Goal: Book appointment/travel/reservation

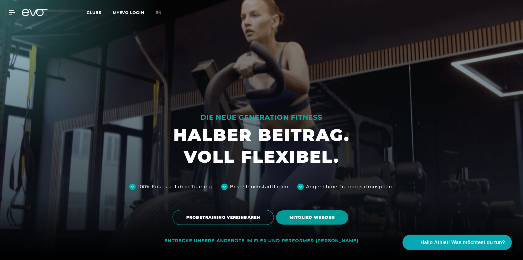
click at [285, 218] on span "MITGLIED WERDEN" at bounding box center [312, 218] width 72 height 14
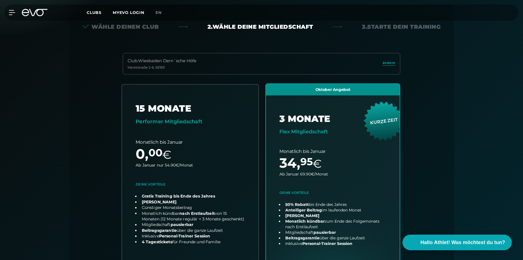
scroll to position [124, 0]
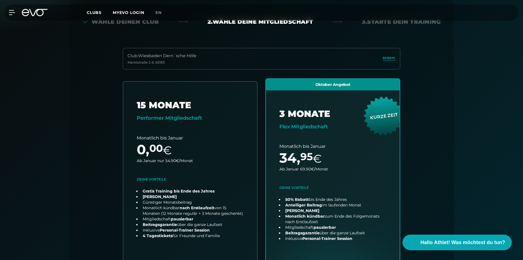
click at [62, 151] on div "Wähle deinen Club 2. Wähle deine Mitgliedschaft 3. Starte dein Training Club : …" at bounding box center [261, 203] width 402 height 442
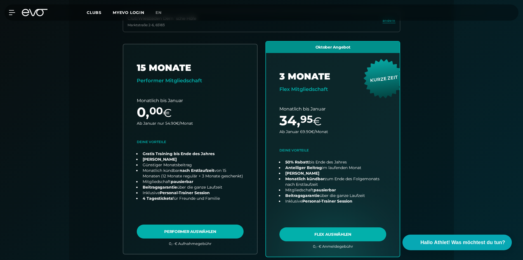
drag, startPoint x: 87, startPoint y: 102, endPoint x: 87, endPoint y: 125, distance: 22.6
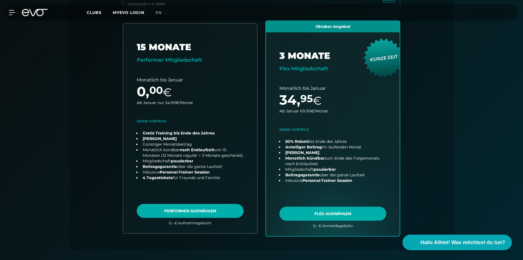
drag, startPoint x: 56, startPoint y: 118, endPoint x: 46, endPoint y: 86, distance: 33.1
click at [46, 86] on div "Papierlos anmelden und sofort trainieren Zugangscode direkt per Email/sms erhal…" at bounding box center [261, 133] width 523 height 466
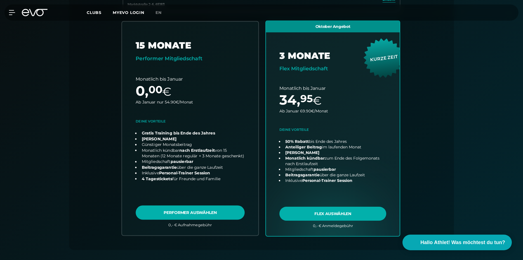
click at [172, 211] on link "choose plan" at bounding box center [190, 129] width 136 height 214
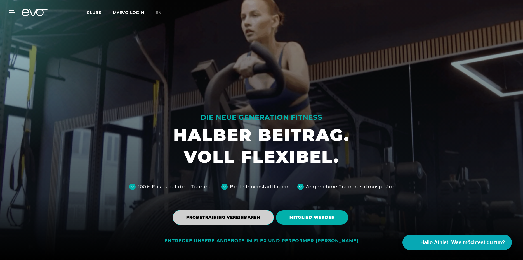
click at [228, 223] on span "PROBETRAINING VEREINBAREN" at bounding box center [222, 217] width 101 height 15
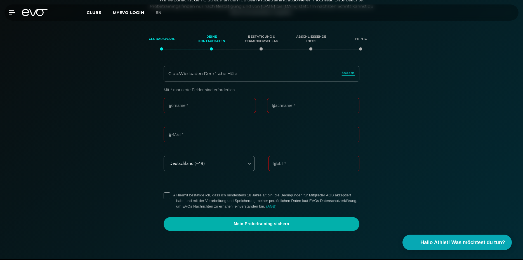
scroll to position [96, 0]
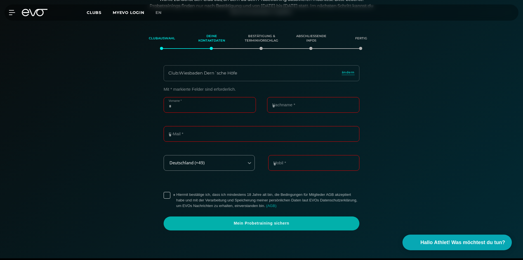
click at [220, 107] on input "Vorname *" at bounding box center [209, 105] width 92 height 16
type input "****"
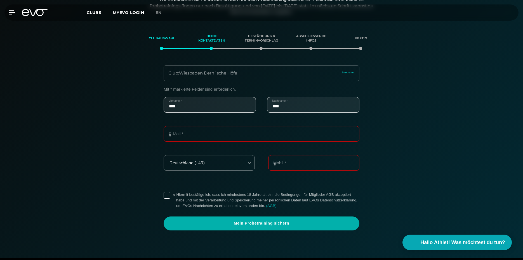
type input "**********"
click at [139, 125] on div "**********" at bounding box center [261, 159] width 386 height 144
click at [193, 194] on label "* Hiermit bestätige ich, dass ich mindestens 18 Jahre alt bin, die Bedingungen …" at bounding box center [267, 200] width 183 height 17
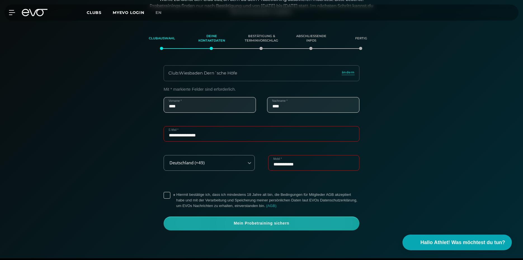
click at [306, 224] on span "Mein Probetraining sichern" at bounding box center [261, 224] width 169 height 6
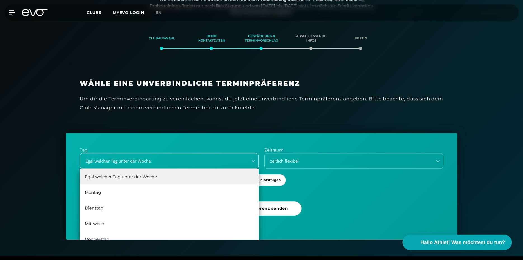
click at [167, 163] on div "Egal welcher Tag unter der Woche" at bounding box center [161, 161] width 163 height 6
click at [460, 63] on div "Clubauswahl Deine Kontaktdaten Bestätigung & Terminvorschlag Abschließende Info…" at bounding box center [261, 132] width 523 height 216
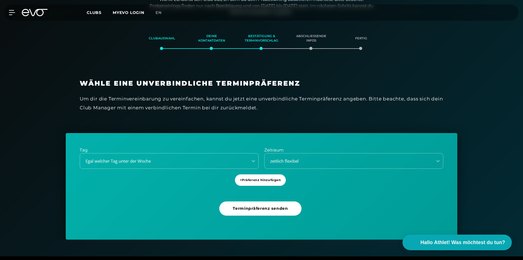
drag, startPoint x: 521, startPoint y: 65, endPoint x: 482, endPoint y: 101, distance: 53.0
click at [516, 69] on div "Clubauswahl Deine Kontaktdaten Bestätigung & Terminvorschlag Abschließende Info…" at bounding box center [261, 132] width 523 height 216
click at [178, 153] on div "Egal welcher Tag unter der Woche" at bounding box center [169, 161] width 179 height 16
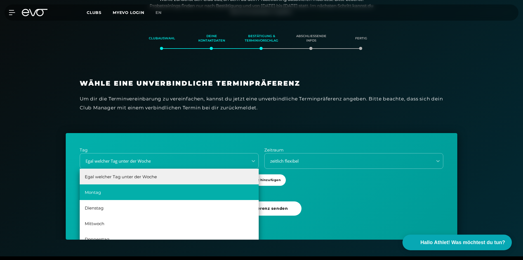
scroll to position [10, 0]
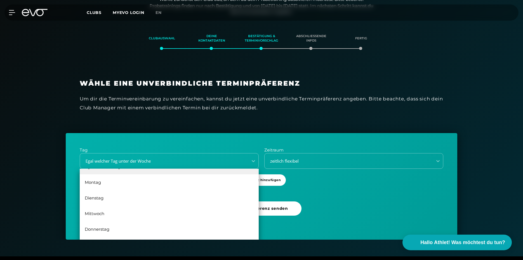
click at [78, 110] on div "Wähle eine unverbindliche Terminpräferenz Um dir die Terminvereinbarung zu vere…" at bounding box center [261, 99] width 391 height 68
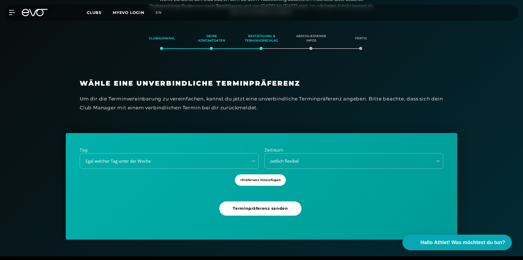
drag, startPoint x: 196, startPoint y: 99, endPoint x: 175, endPoint y: 94, distance: 21.1
click at [175, 94] on div "Wähle eine unverbindliche Terminpräferenz Um dir die Terminvereinbarung zu vere…" at bounding box center [261, 95] width 363 height 33
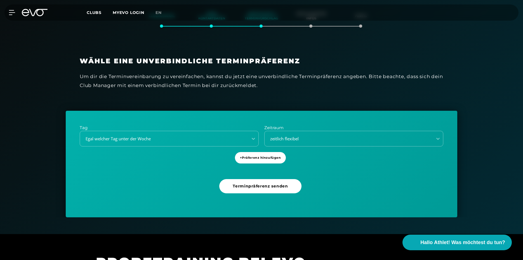
drag, startPoint x: 171, startPoint y: 80, endPoint x: 174, endPoint y: 100, distance: 20.4
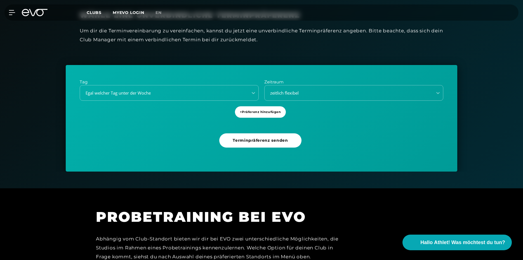
scroll to position [169, 0]
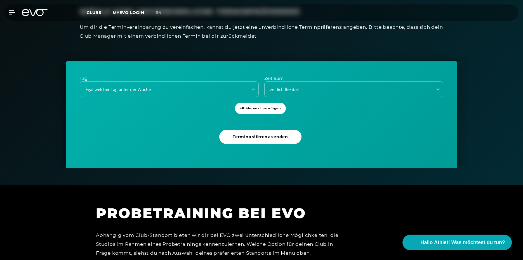
drag, startPoint x: 204, startPoint y: 70, endPoint x: 213, endPoint y: 83, distance: 15.7
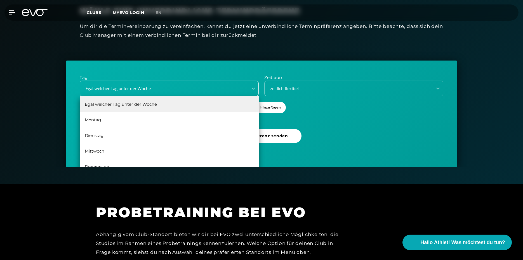
click at [188, 87] on div "Egal welcher Tag unter der Woche" at bounding box center [161, 89] width 163 height 6
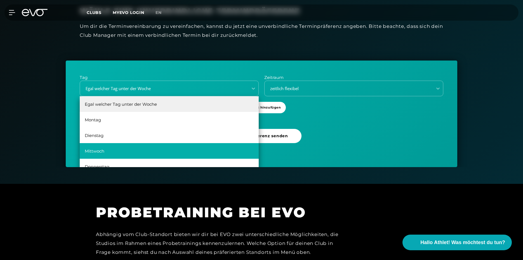
scroll to position [10, 0]
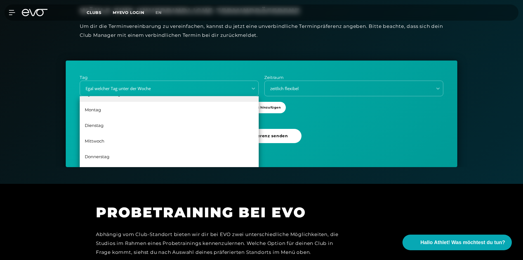
click at [224, 61] on div "Tag 6 results available. Use Up and Down to choose options, press Enter to sele…" at bounding box center [261, 114] width 391 height 107
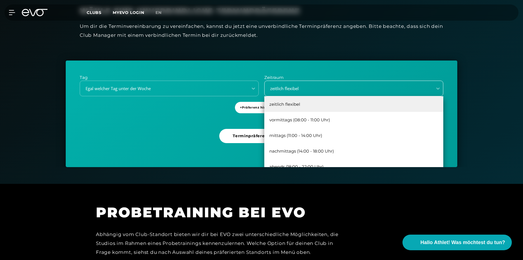
click at [308, 90] on div "zeitlich flexibel" at bounding box center [346, 89] width 163 height 6
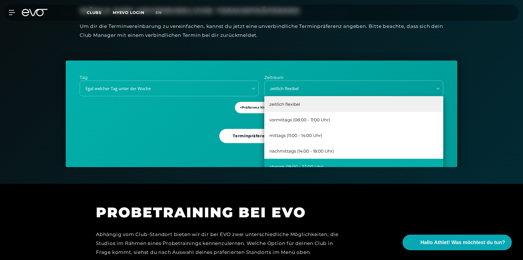
click at [315, 161] on div "abends (18:00 - 22:00 Uhr)" at bounding box center [353, 167] width 179 height 16
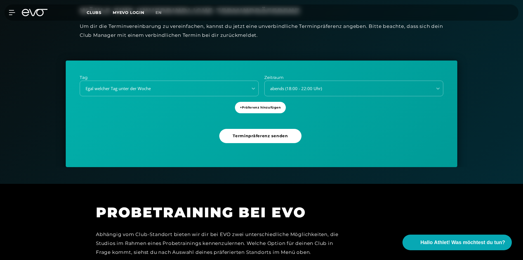
click at [303, 163] on div "Tag Egal welcher Tag unter der Woche Zeitraum abends (18:00 - 22:00 Uhr) + Präf…" at bounding box center [261, 114] width 391 height 107
click at [279, 137] on span "Terminpräferenz senden" at bounding box center [260, 136] width 55 height 6
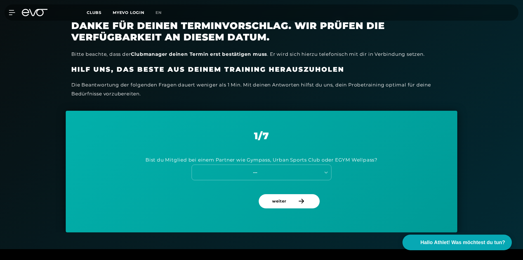
scroll to position [183, 0]
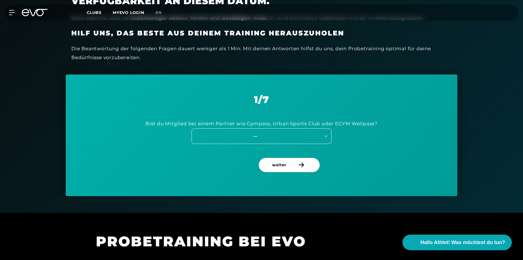
click at [292, 139] on div "---" at bounding box center [254, 136] width 125 height 6
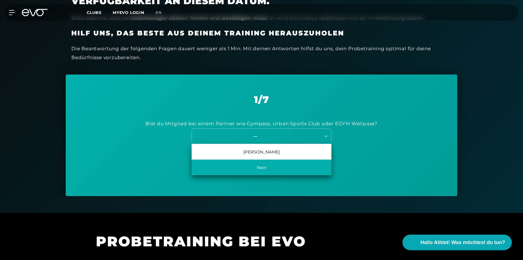
click at [278, 164] on div "Nein" at bounding box center [261, 168] width 140 height 16
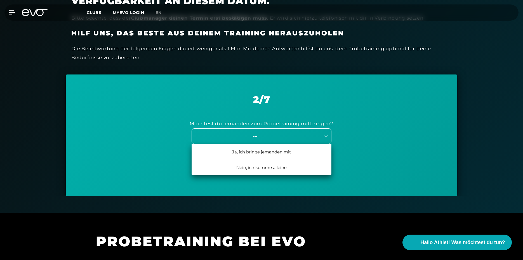
click at [278, 139] on div "---" at bounding box center [254, 136] width 125 height 6
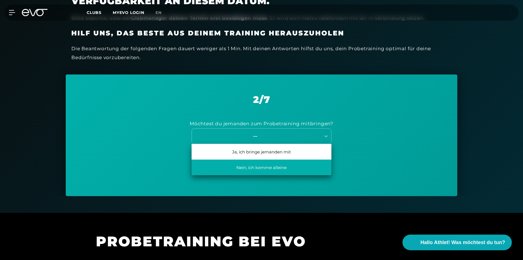
click at [271, 166] on div "Nein, ich komme alleine" at bounding box center [261, 168] width 140 height 16
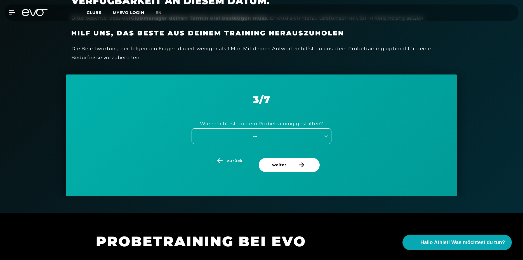
click at [275, 137] on div "---" at bounding box center [254, 136] width 125 height 6
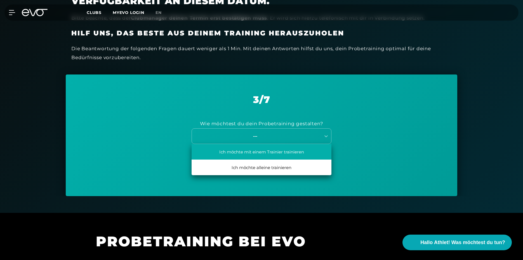
click at [277, 151] on div "Ich möchte mit einem Trainier trainieren" at bounding box center [261, 152] width 140 height 16
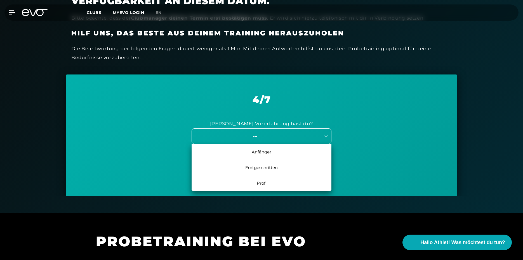
click at [281, 141] on div "---" at bounding box center [261, 137] width 140 height 16
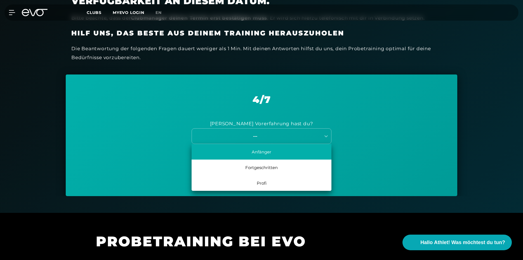
click at [282, 157] on div "Anfänger" at bounding box center [261, 152] width 140 height 16
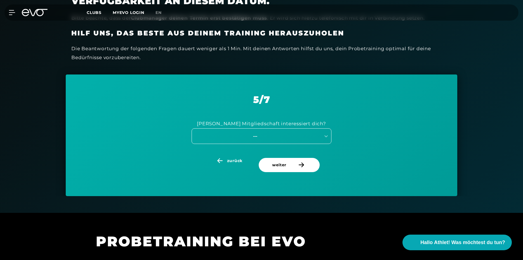
click at [279, 137] on div "---" at bounding box center [254, 136] width 125 height 6
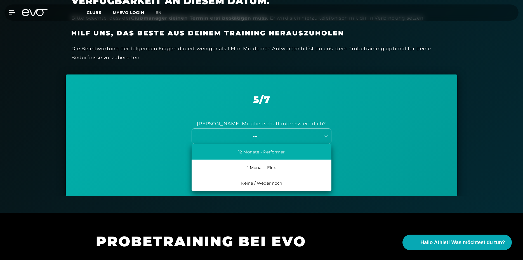
click at [279, 154] on div "12 Monate - Performer" at bounding box center [261, 152] width 140 height 16
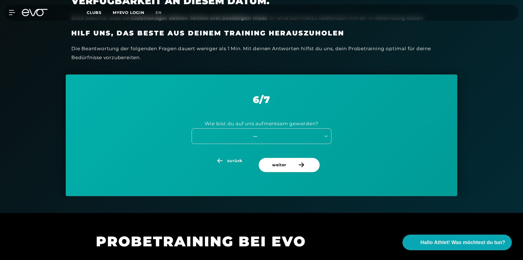
click at [281, 139] on div "---" at bounding box center [254, 136] width 125 height 6
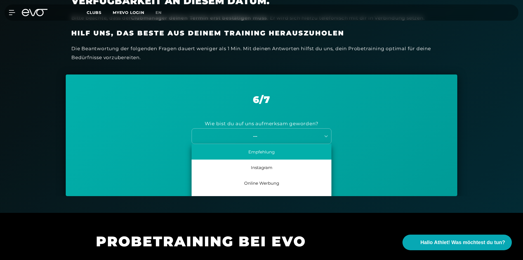
click at [279, 157] on div "Empfehlung" at bounding box center [261, 152] width 140 height 16
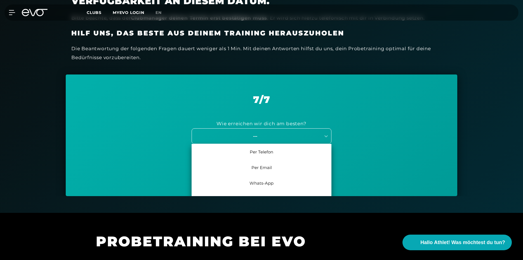
click at [279, 141] on div "---" at bounding box center [261, 137] width 140 height 16
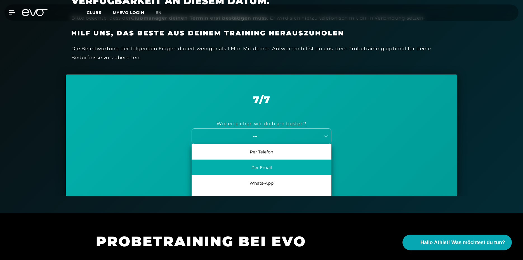
click at [282, 168] on div "Per Email" at bounding box center [261, 168] width 140 height 16
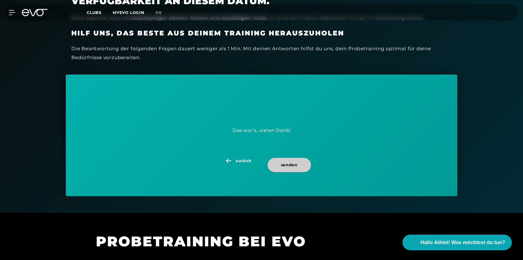
click at [282, 168] on span "senden" at bounding box center [289, 165] width 16 height 6
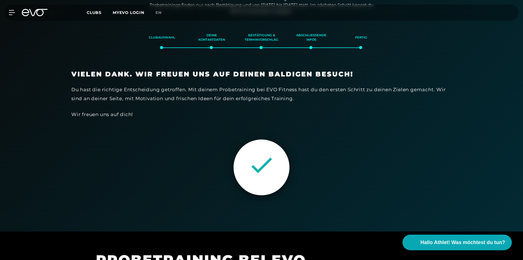
scroll to position [96, 0]
